Goal: Information Seeking & Learning: Learn about a topic

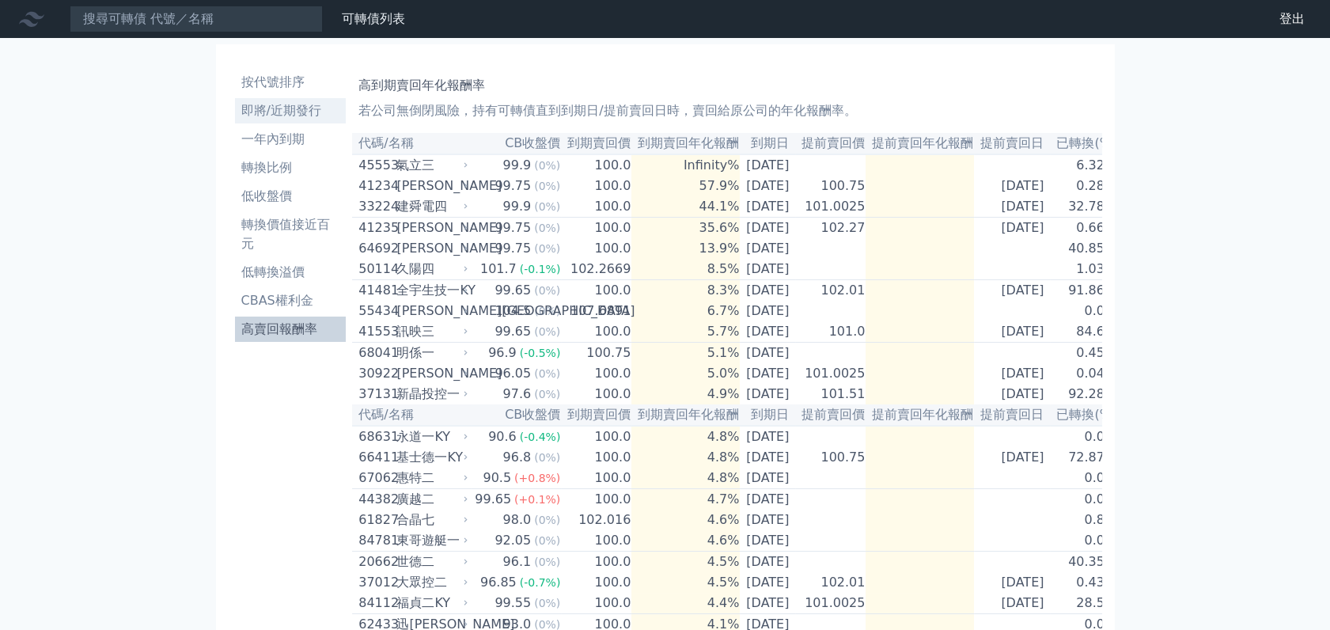
click at [274, 112] on li "即將/近期發行" at bounding box center [291, 110] width 112 height 19
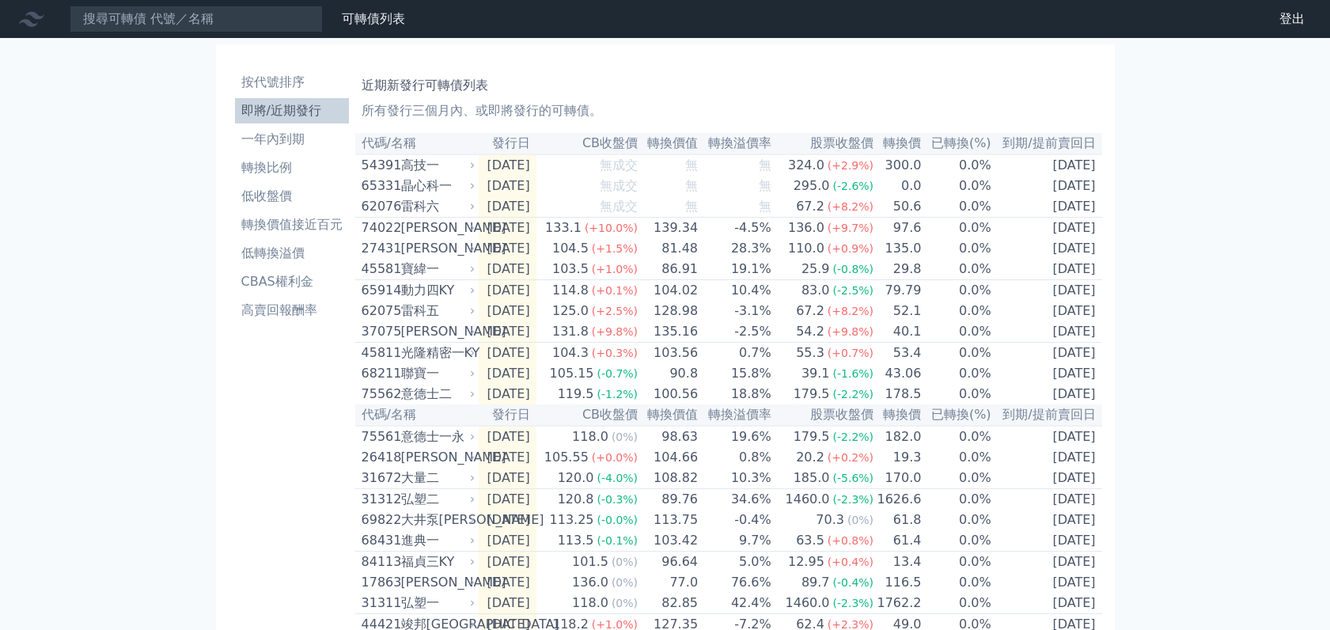
click at [980, 208] on td "0.0%" at bounding box center [957, 206] width 70 height 21
click at [1046, 215] on td "[DATE]" at bounding box center [1047, 206] width 110 height 21
click at [405, 212] on div "雷科六" at bounding box center [436, 206] width 71 height 19
click at [424, 212] on div "雷科六" at bounding box center [436, 206] width 71 height 19
click at [418, 232] on div "[PERSON_NAME]" at bounding box center [436, 227] width 71 height 19
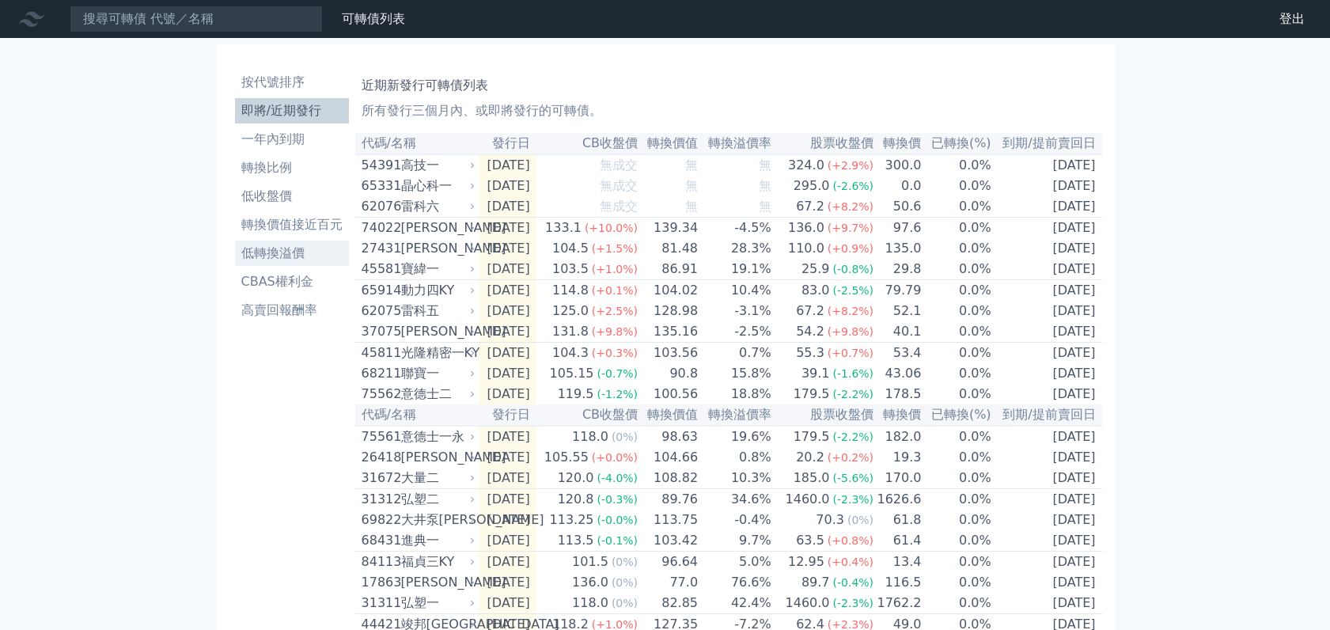
click at [286, 254] on li "低轉換溢價" at bounding box center [292, 253] width 114 height 19
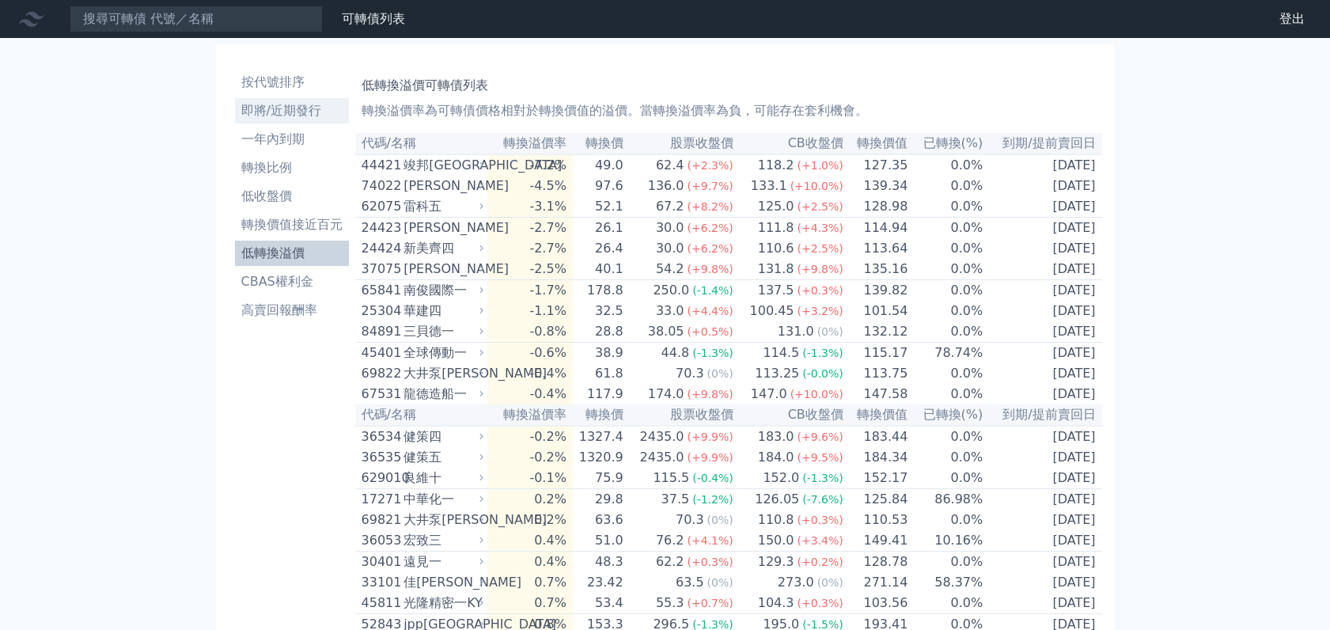
click at [300, 110] on li "即將/近期發行" at bounding box center [292, 110] width 114 height 19
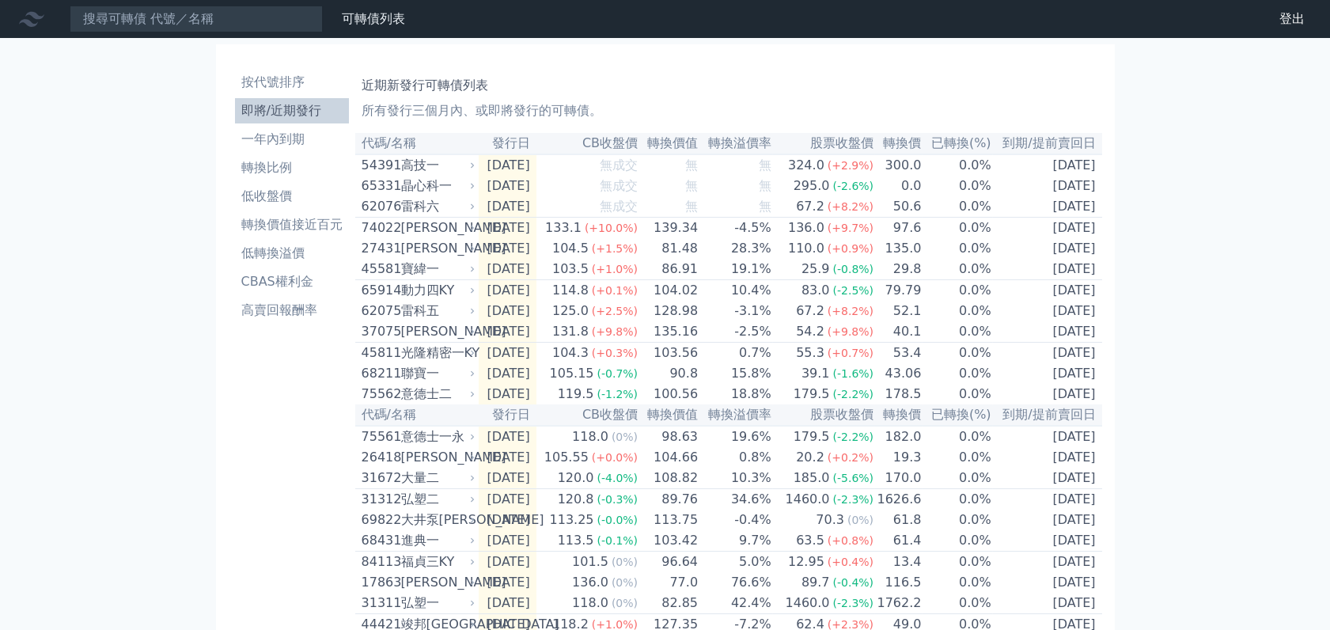
click at [1058, 217] on td "[DATE]" at bounding box center [1047, 206] width 110 height 21
click at [1060, 215] on td "[DATE]" at bounding box center [1047, 206] width 110 height 21
drag, startPoint x: 1060, startPoint y: 215, endPoint x: 1039, endPoint y: 212, distance: 20.8
click at [1039, 212] on td "[DATE]" at bounding box center [1047, 206] width 110 height 21
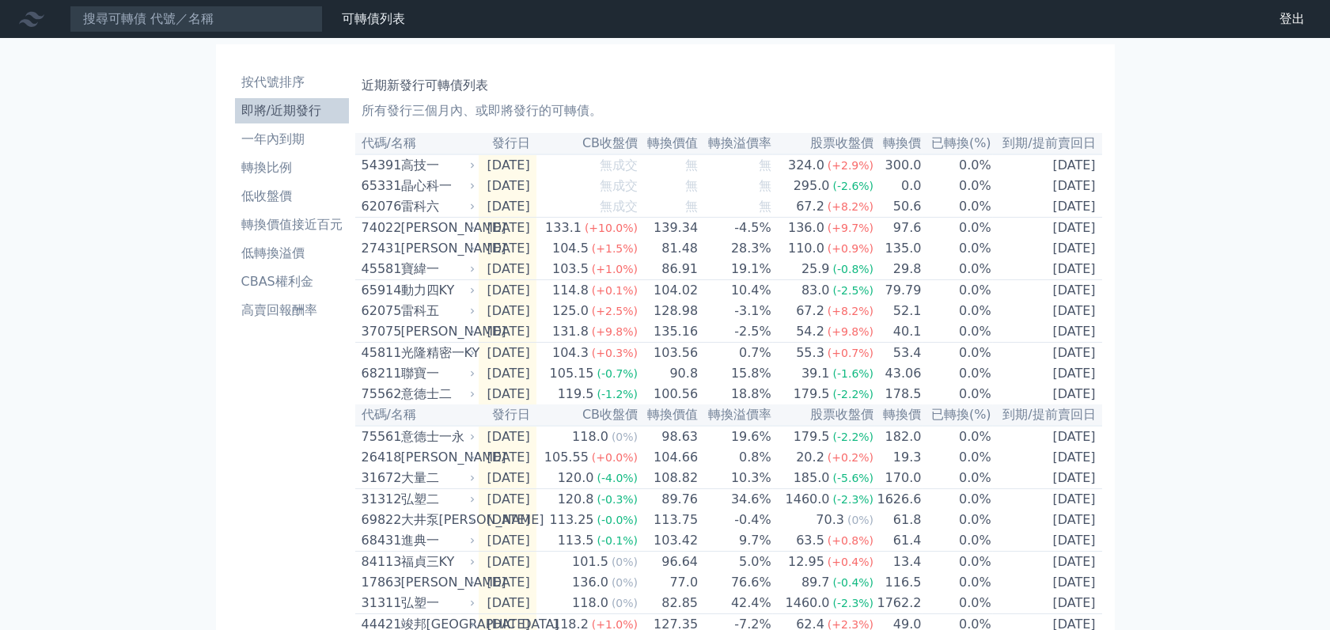
click at [424, 488] on div "大量二" at bounding box center [436, 478] width 71 height 19
